Goal: Entertainment & Leisure: Consume media (video, audio)

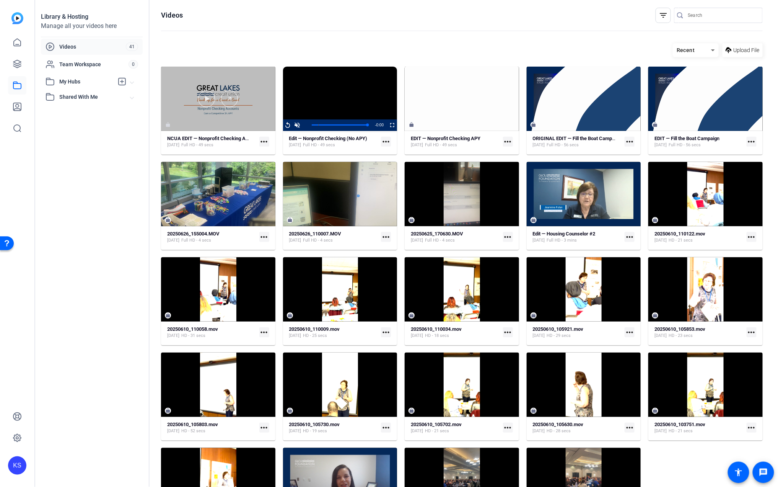
click at [213, 109] on div at bounding box center [218, 99] width 114 height 64
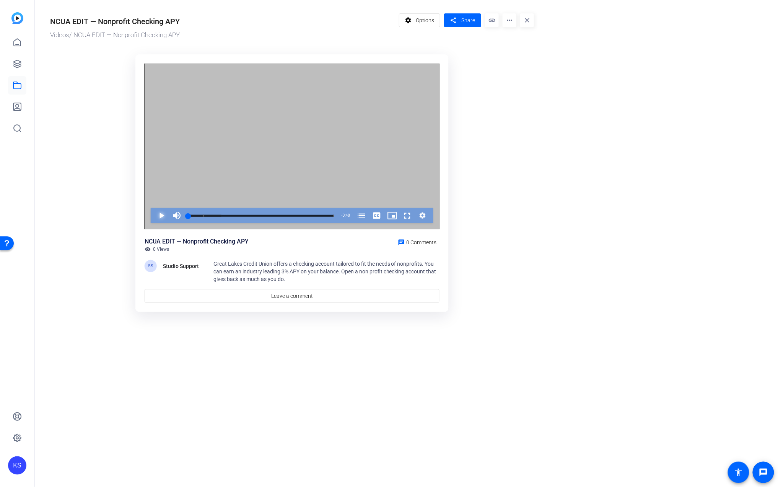
click at [154, 217] on span "Video Player" at bounding box center [154, 215] width 0 height 15
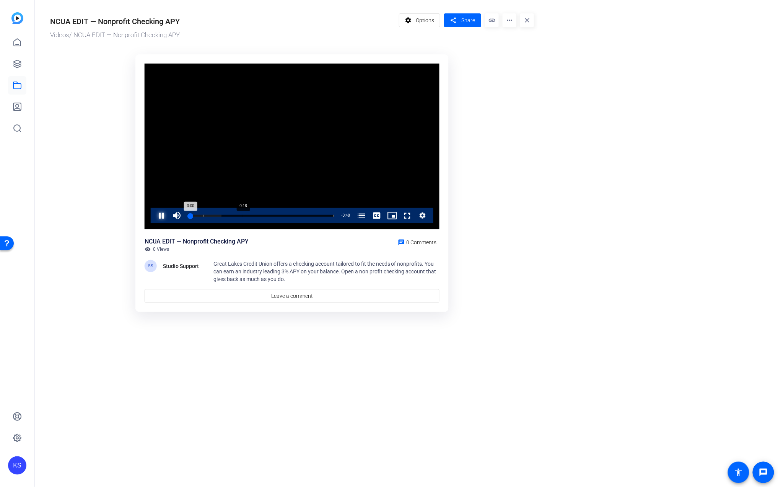
click at [247, 213] on div "Loaded : 22.84% 0:18 0:00 Non-Profit Checking Account (00:05)" at bounding box center [260, 215] width 153 height 15
click at [191, 215] on div "Loaded : 100.00% 0:01 0:01 Non-Profit Checking Account (00:05)" at bounding box center [261, 216] width 146 height 2
click at [295, 213] on div "Loaded : 100.00% 0:35 0:04 Non-Profit Checking Account (00:05)" at bounding box center [260, 215] width 153 height 15
click at [310, 213] on div "Loaded : 100.00% 0:40 0:38 Non-Profit Checking Account (00:05)" at bounding box center [260, 215] width 153 height 15
click at [271, 213] on div "Loaded : 100.00% 0:27 0:41 Non-Profit Checking Account (00:05)" at bounding box center [260, 215] width 153 height 15
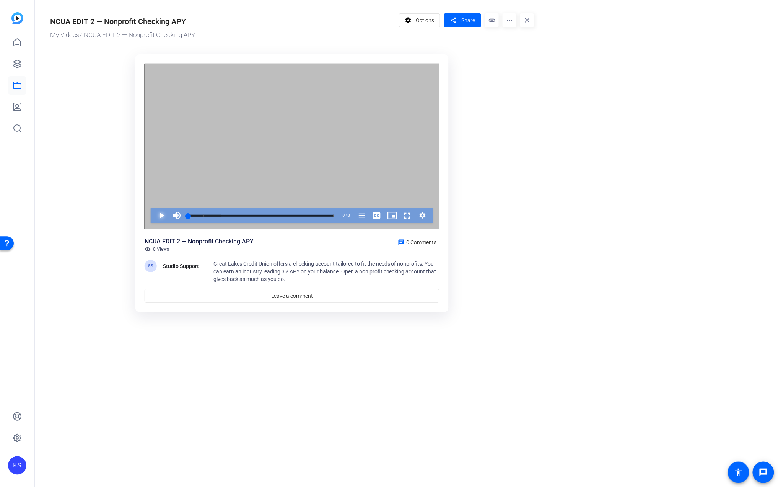
click at [154, 213] on span "Video Player" at bounding box center [154, 215] width 0 height 15
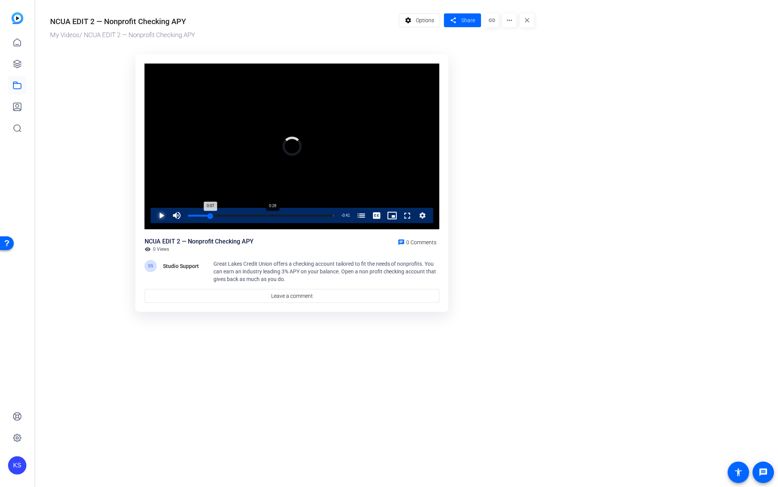
click at [272, 212] on div "Loaded : 100.00% 0:28 0:07 Non-Profit Checking Account (00:05)" at bounding box center [260, 215] width 153 height 15
click at [307, 213] on div "Loaded : 100.00% 0:39 0:28 Non-Profit Checking Account (00:05)" at bounding box center [260, 215] width 153 height 15
click at [328, 214] on div "Loaded : 100.00% 0:46 0:41 Non-Profit Checking Account (00:05)" at bounding box center [260, 215] width 153 height 15
click at [14, 42] on icon at bounding box center [17, 42] width 7 height 7
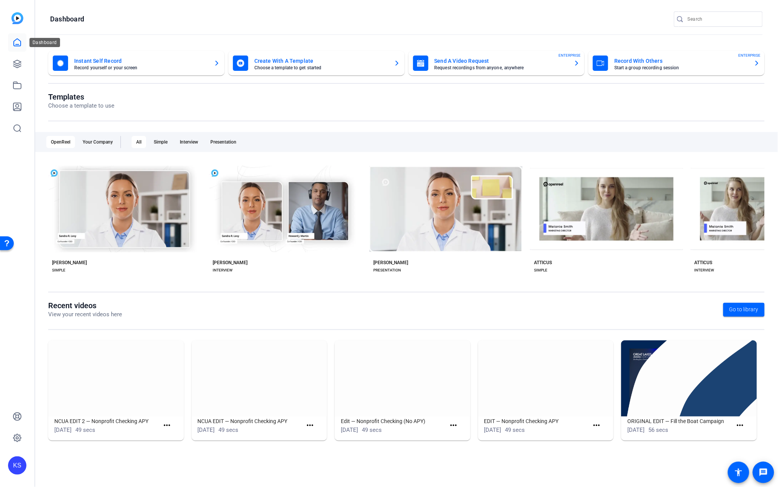
click at [16, 40] on icon at bounding box center [17, 42] width 7 height 7
click at [19, 63] on icon at bounding box center [17, 64] width 8 height 8
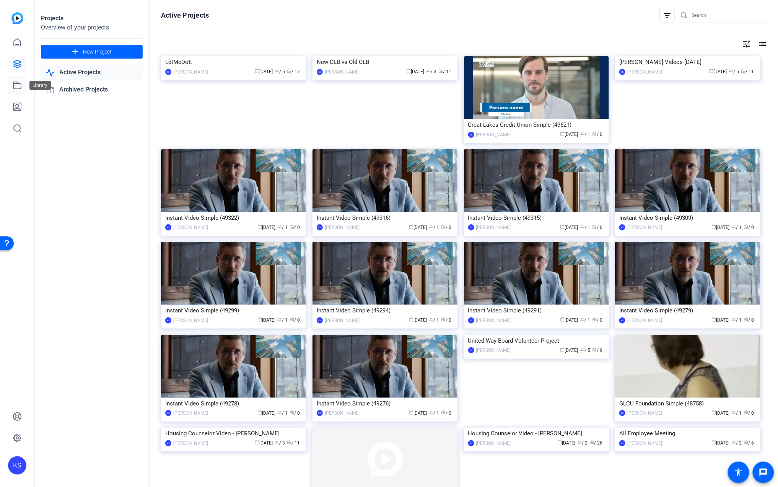
click at [19, 84] on icon at bounding box center [17, 85] width 9 height 9
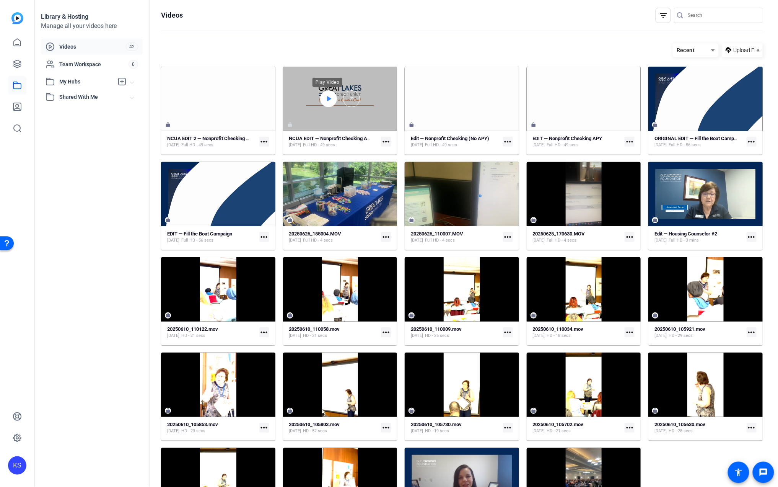
click at [327, 99] on icon at bounding box center [329, 98] width 4 height 5
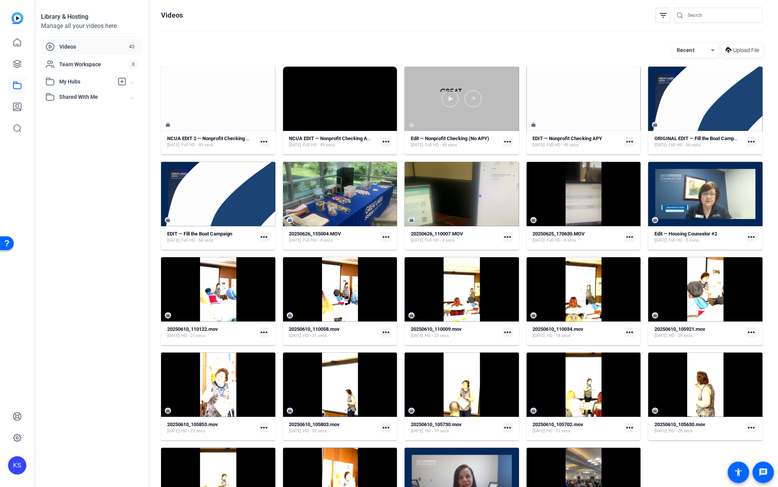
click at [452, 108] on div at bounding box center [462, 99] width 114 height 64
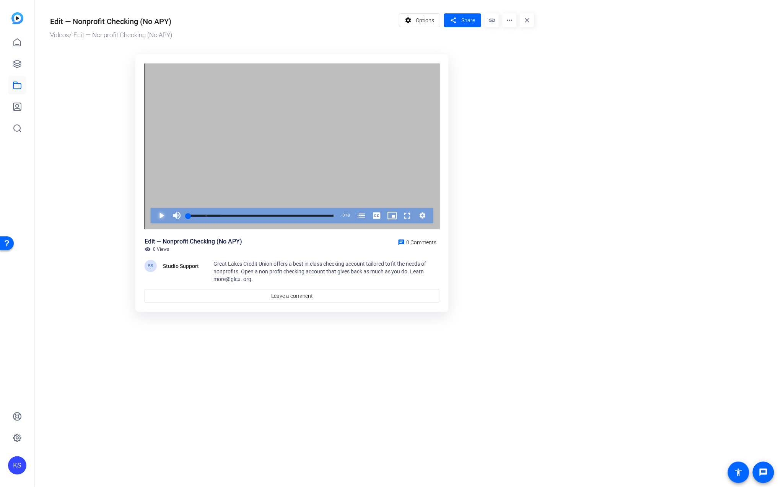
click at [154, 215] on span "Video Player" at bounding box center [154, 215] width 0 height 15
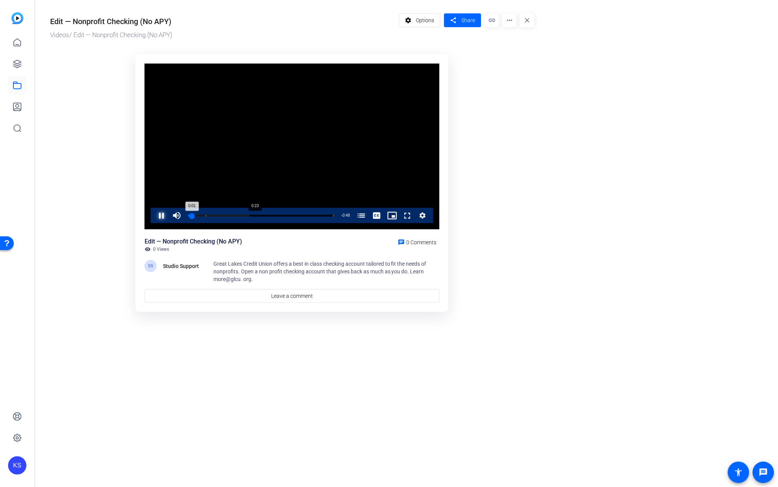
click at [261, 213] on div "Loaded : 42.06% 0:23 0:01 Great Lakes Credit Union Non-Profit Checking Account …" at bounding box center [260, 215] width 153 height 15
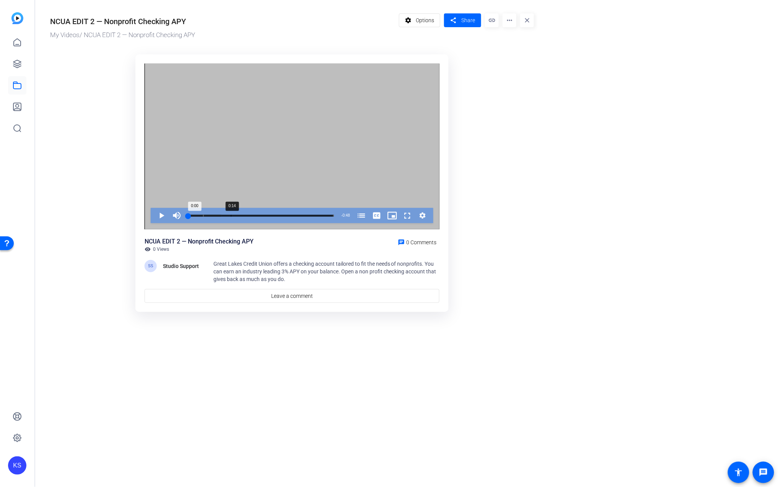
click at [231, 212] on div "Loaded : 22.84% 0:14 0:00 Non-Profit Checking Account (00:05)" at bounding box center [260, 215] width 153 height 15
